Goal: Task Accomplishment & Management: Complete application form

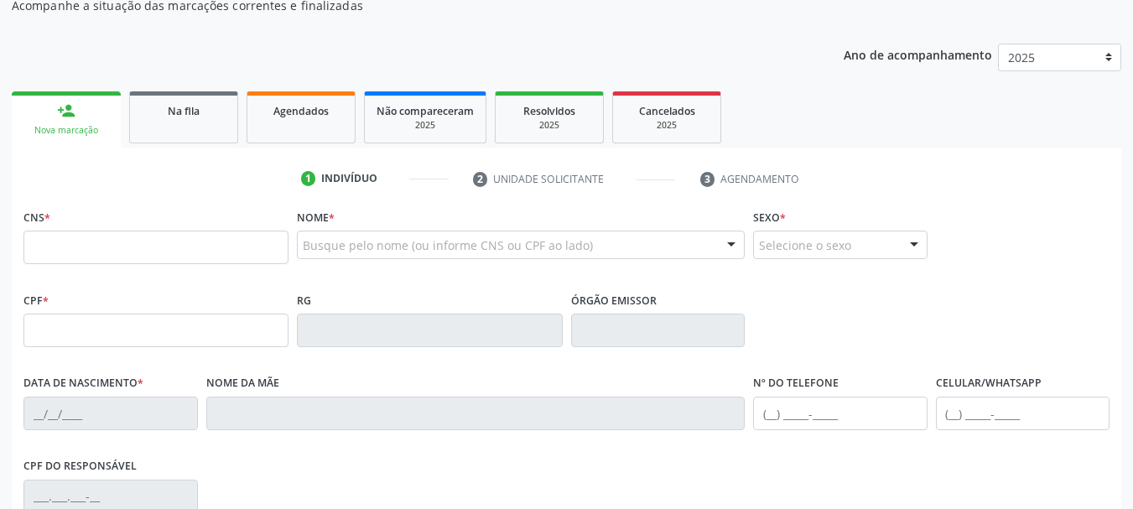
scroll to position [168, 0]
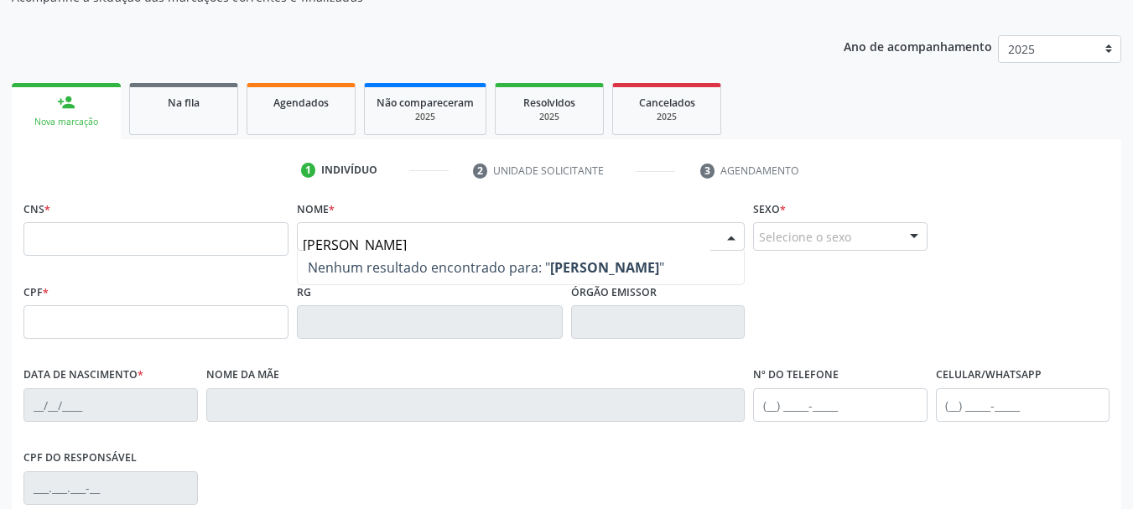
type input "[PERSON_NAME]"
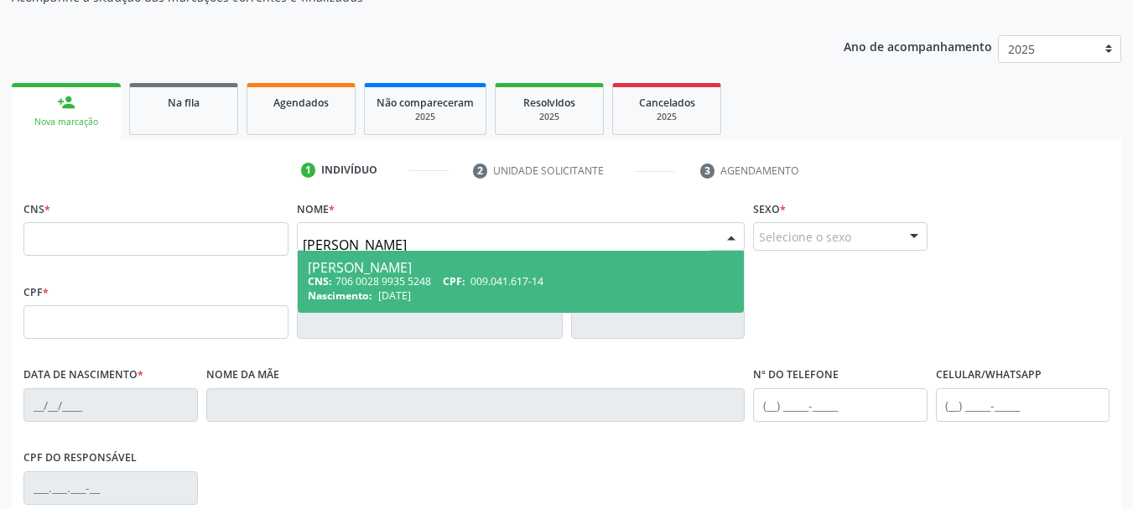
click at [402, 266] on div "[PERSON_NAME]" at bounding box center [521, 267] width 426 height 13
type input "706 0028 9935 5248"
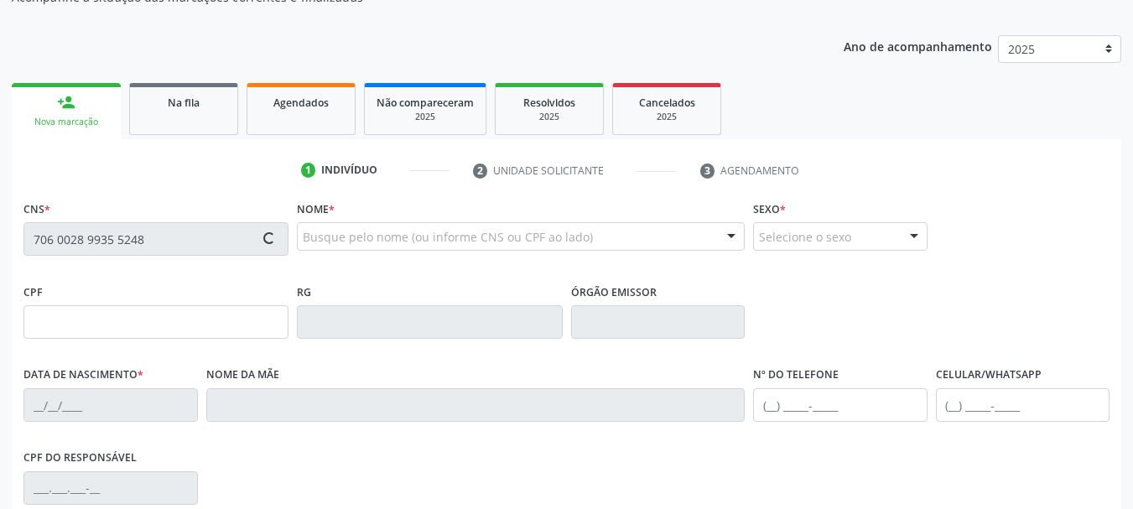
type input "009.041.617-14"
type input "[DATE]"
type input "[PERSON_NAME]"
type input "[PHONE_NUMBER]"
type input "S/N"
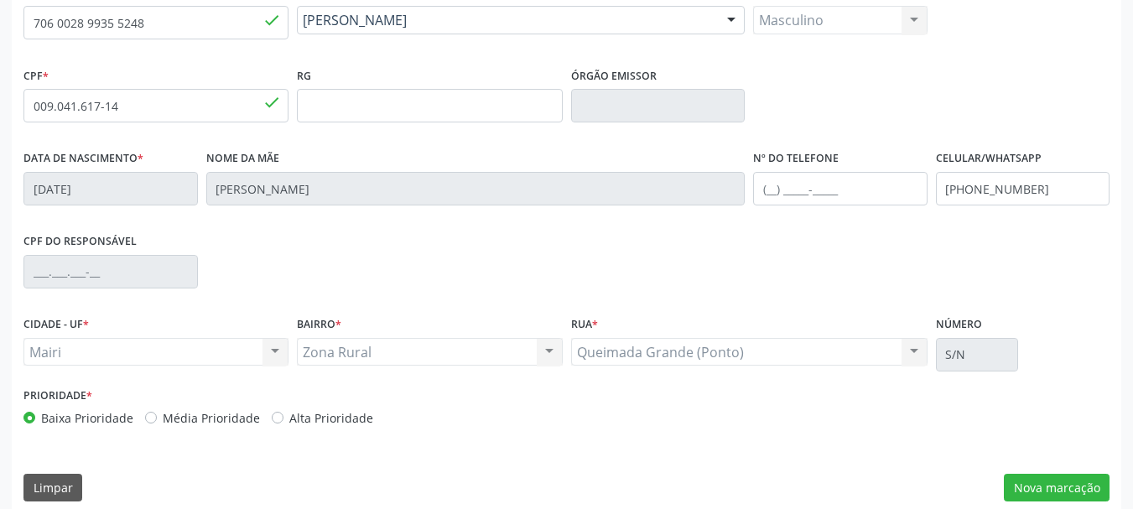
scroll to position [400, 0]
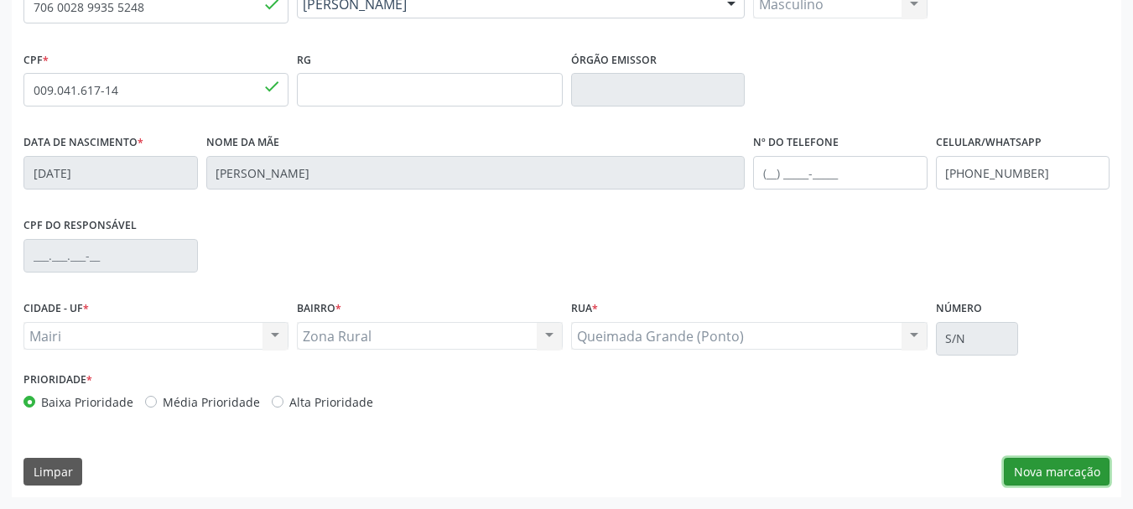
click at [1058, 465] on button "Nova marcação" at bounding box center [1057, 472] width 106 height 29
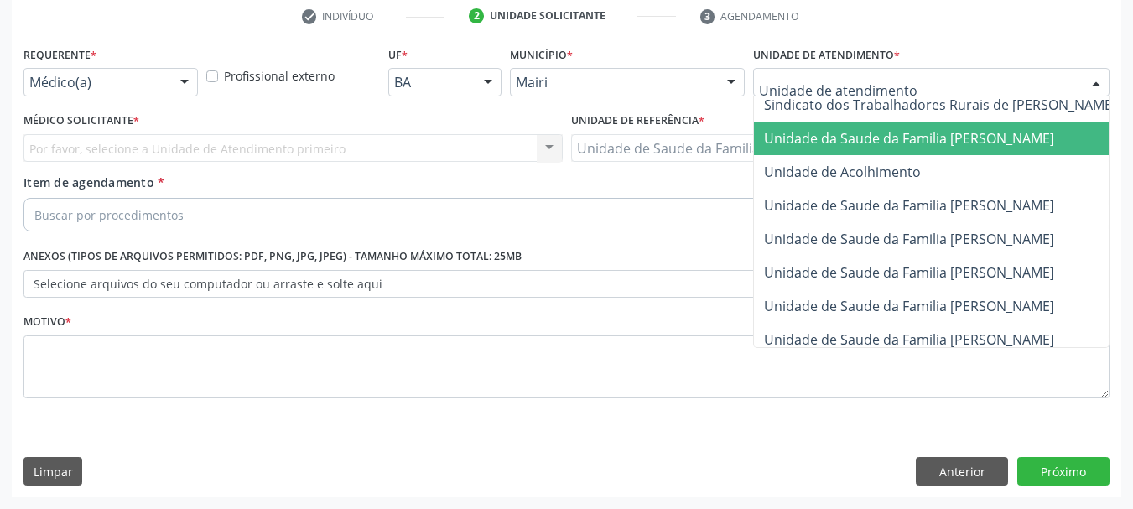
scroll to position [1238, 0]
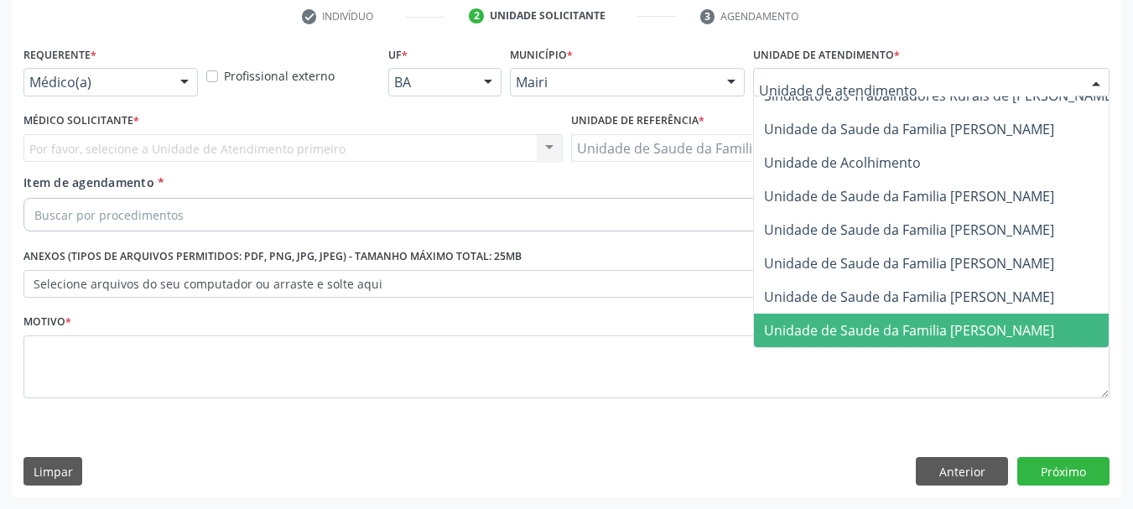
click at [828, 321] on span "Unidade de Saude da Familia [PERSON_NAME]" at bounding box center [909, 330] width 290 height 18
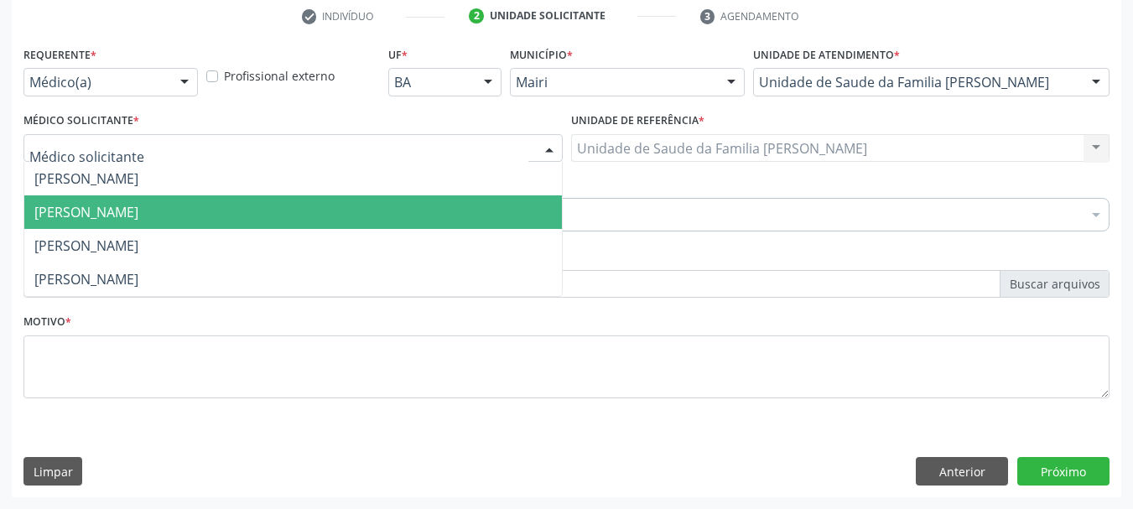
click at [84, 207] on span "[PERSON_NAME]" at bounding box center [86, 212] width 104 height 18
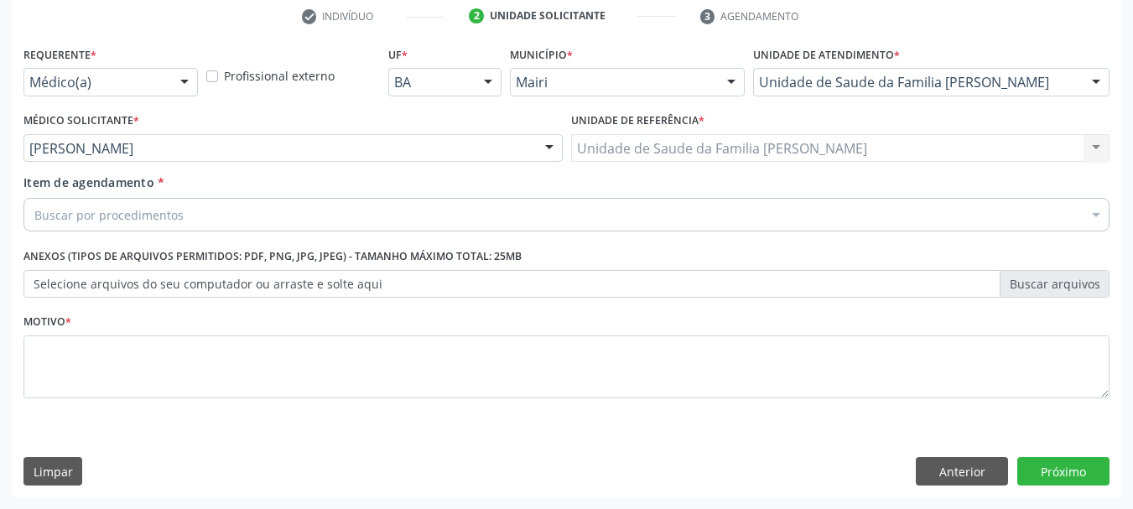
click at [101, 203] on div "Buscar por procedimentos" at bounding box center [566, 215] width 1086 height 34
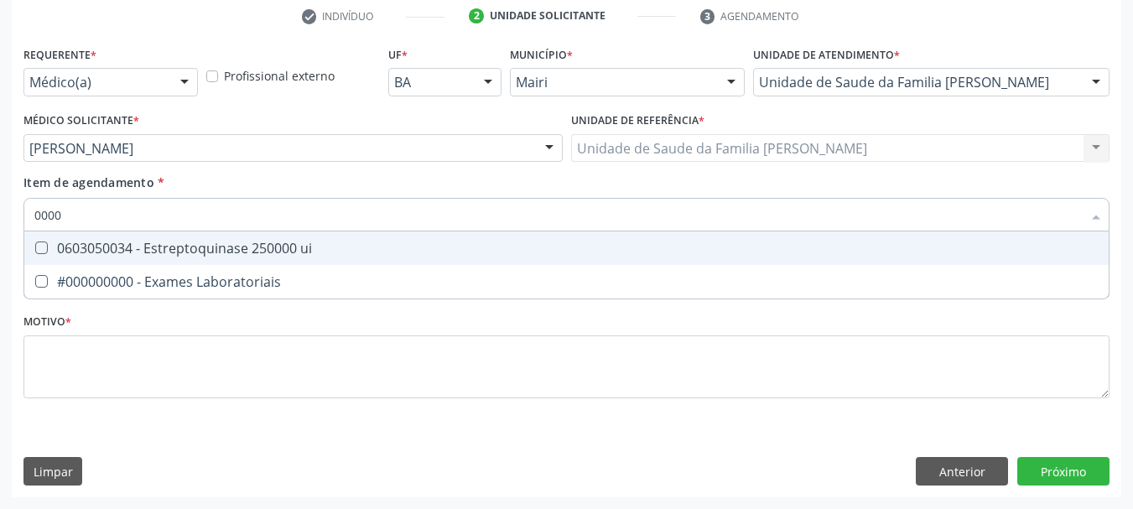
type input "00000"
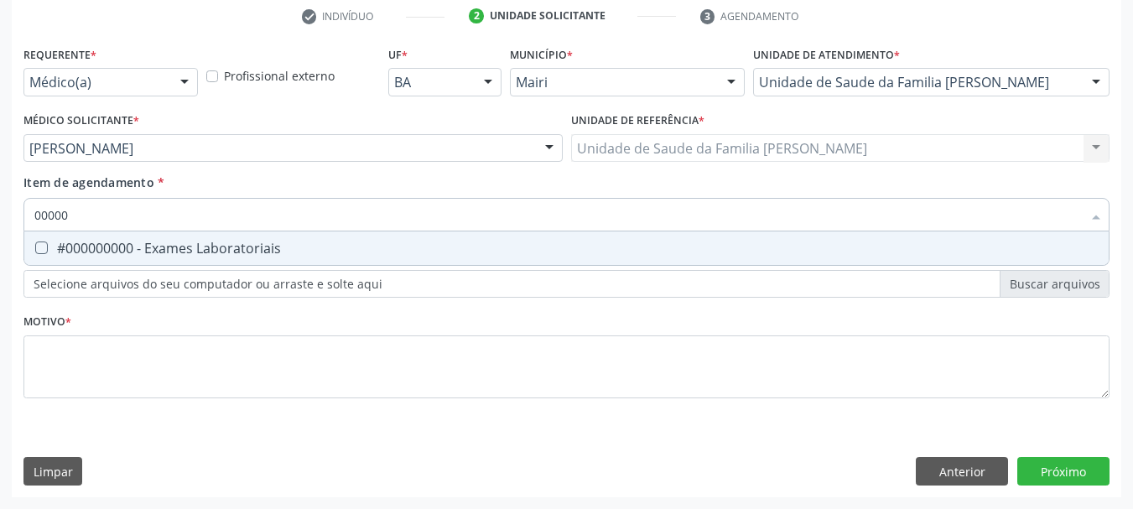
click at [146, 246] on div "#000000000 - Exames Laboratoriais" at bounding box center [566, 247] width 1064 height 13
checkbox Laboratoriais "true"
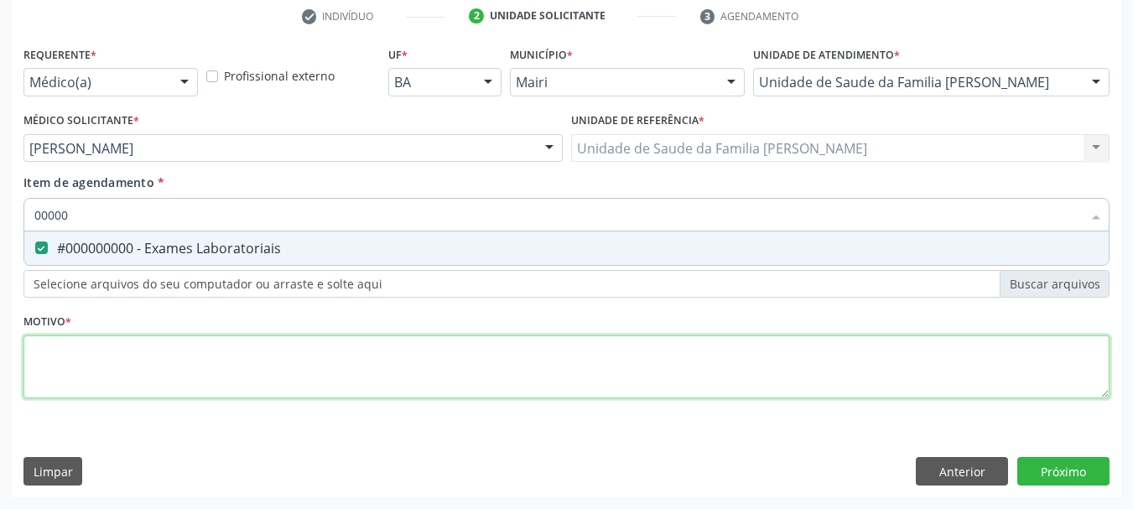
click at [127, 370] on div "Requerente * Médico(a) Médico(a) Enfermeiro(a) Paciente Nenhum resultado encont…" at bounding box center [566, 232] width 1086 height 380
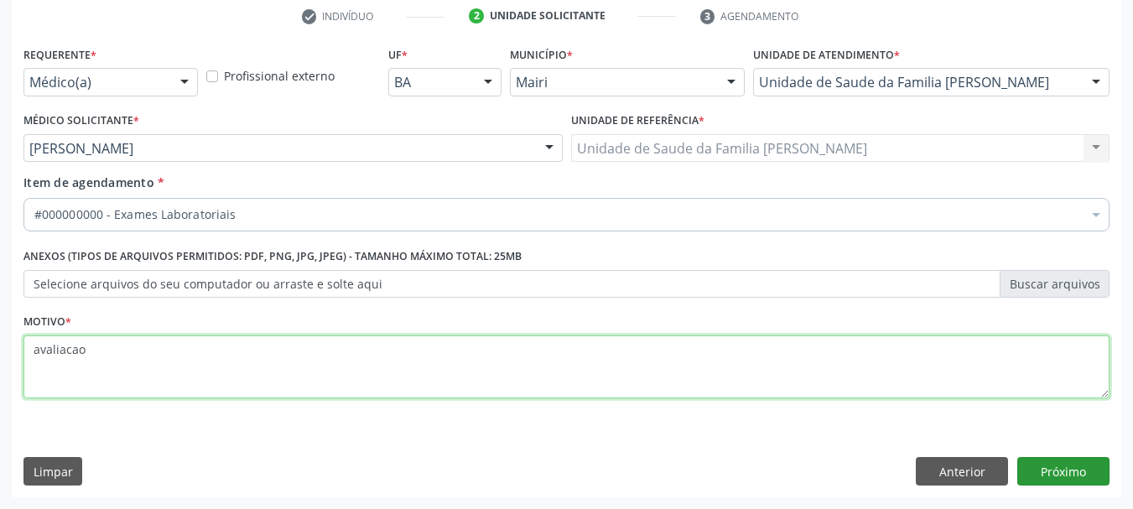
type textarea "avaliacao"
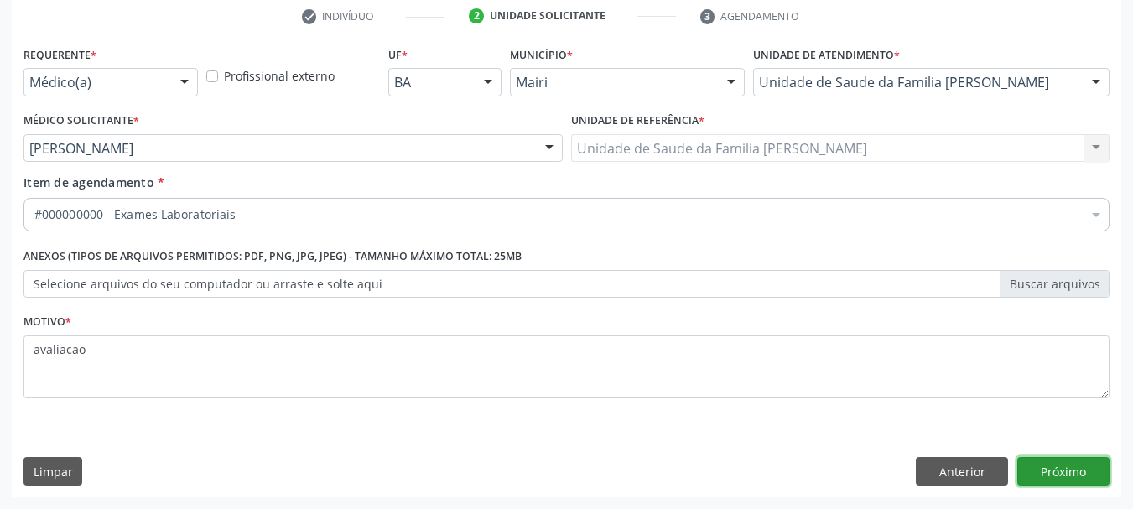
click at [1057, 459] on button "Próximo" at bounding box center [1063, 471] width 92 height 29
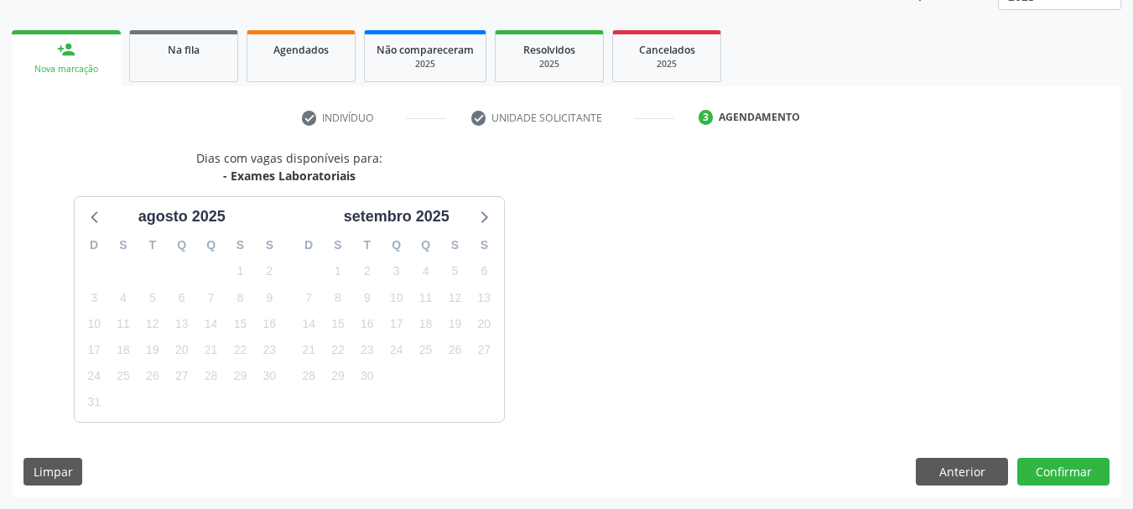
scroll to position [270, 0]
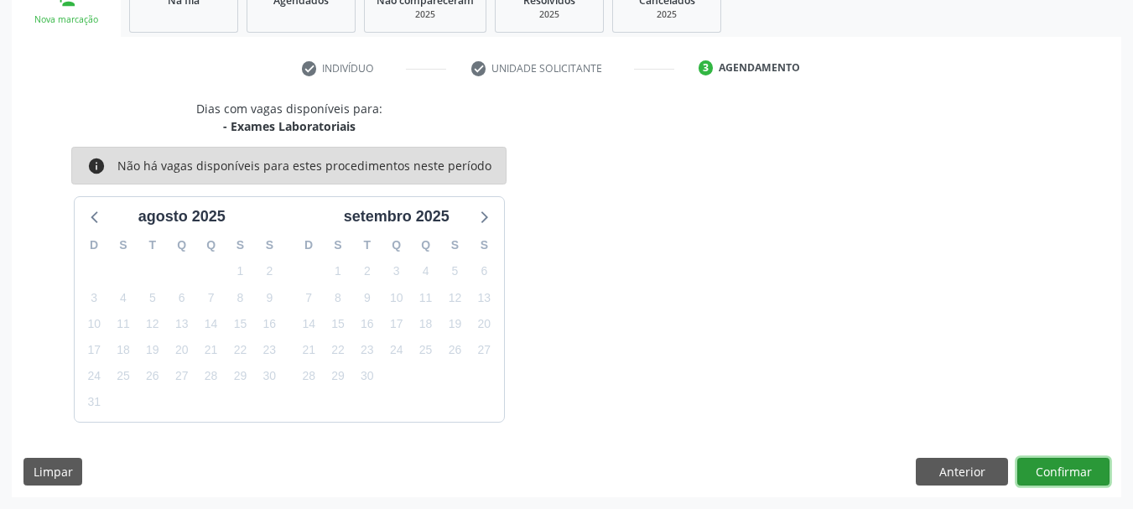
click at [1059, 464] on button "Confirmar" at bounding box center [1063, 472] width 92 height 29
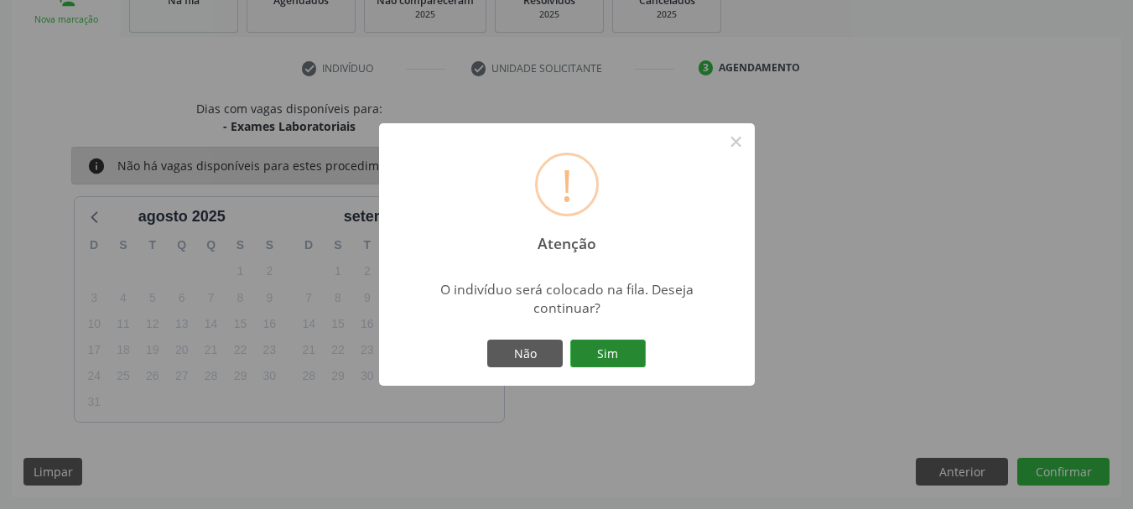
click at [640, 358] on button "Sim" at bounding box center [607, 354] width 75 height 29
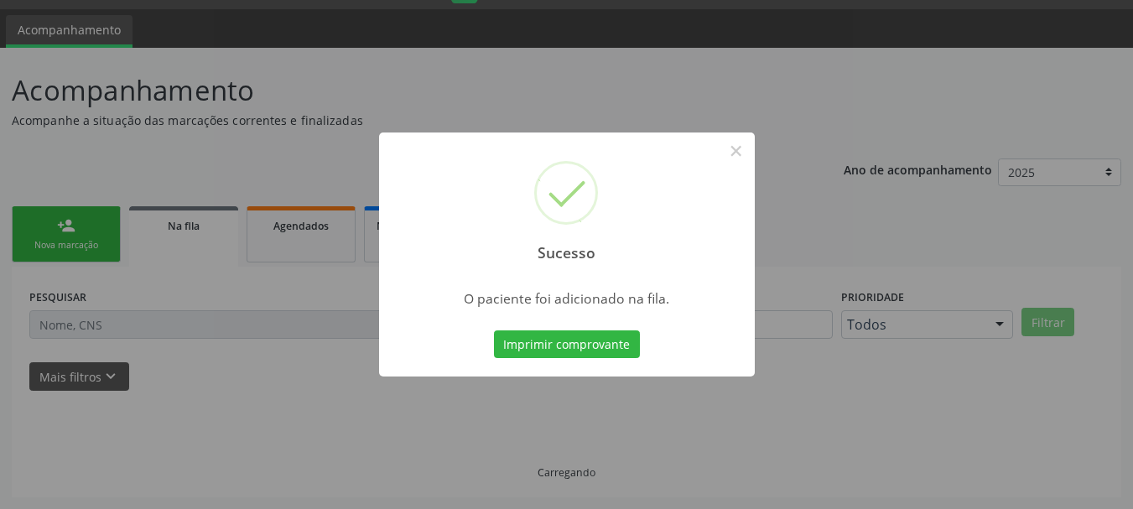
scroll to position [44, 0]
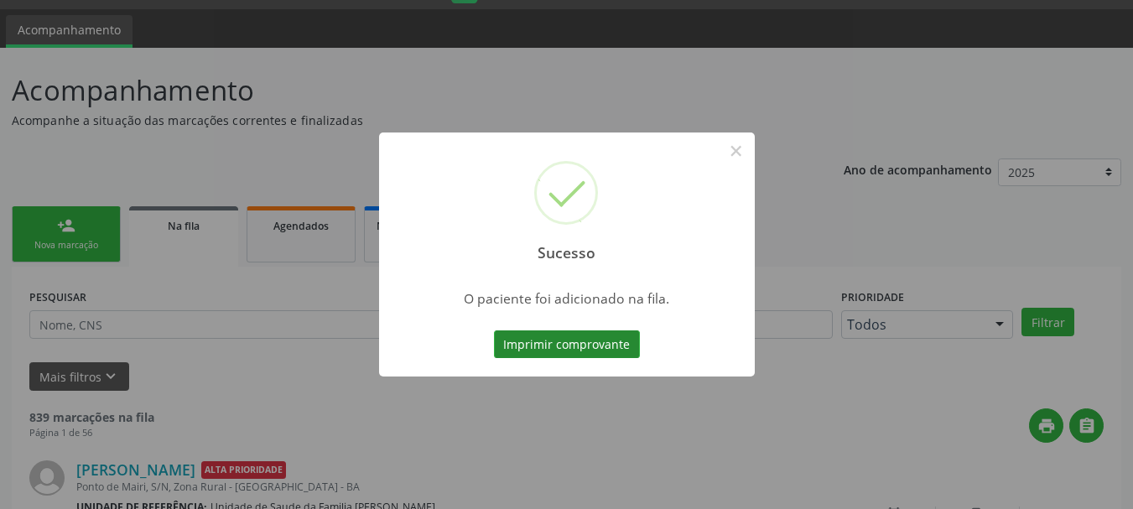
click at [613, 347] on button "Imprimir comprovante" at bounding box center [567, 344] width 146 height 29
